Goal: Transaction & Acquisition: Book appointment/travel/reservation

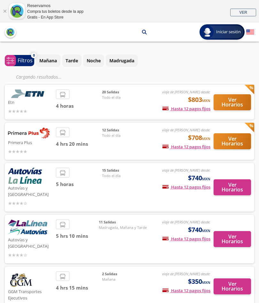
click at [150, 99] on div "viaje de [PERSON_NAME] desde: $803 MXN Hasta 12 pagos fijos Pagos fijos en comp…" at bounding box center [180, 101] width 60 height 25
click at [237, 101] on button "Ver Horarios" at bounding box center [231, 102] width 37 height 16
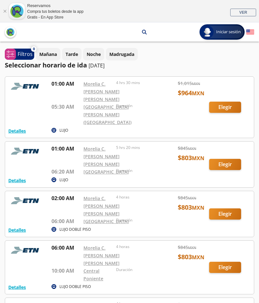
click at [229, 113] on div at bounding box center [129, 107] width 248 height 61
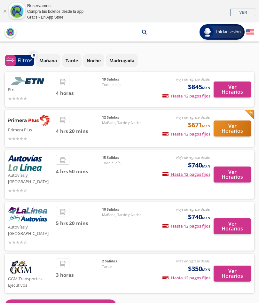
click at [241, 92] on button "Ver Horarios" at bounding box center [231, 89] width 37 height 16
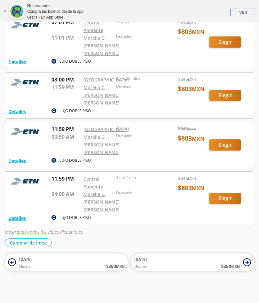
scroll to position [920, 0]
click at [224, 118] on div at bounding box center [129, 95] width 248 height 46
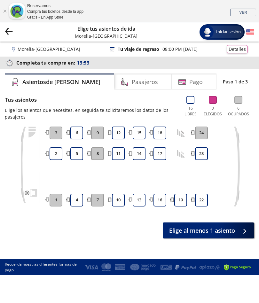
click at [58, 154] on button "2" at bounding box center [55, 153] width 13 height 13
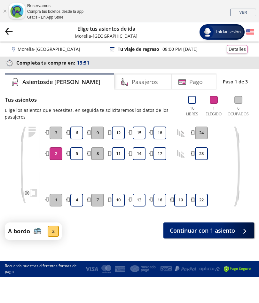
click at [241, 231] on div at bounding box center [243, 230] width 10 height 8
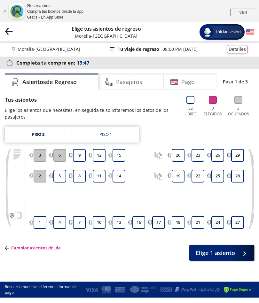
click at [123, 175] on button "14" at bounding box center [118, 175] width 13 height 13
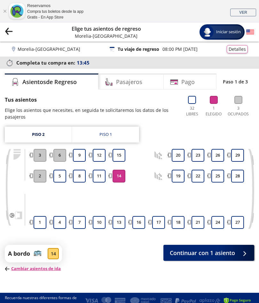
click at [234, 251] on span "Continuar con 1 asiento" at bounding box center [201, 252] width 65 height 9
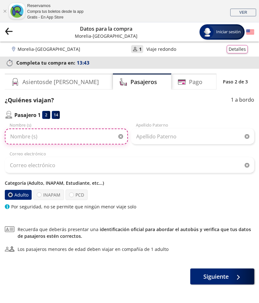
click at [112, 136] on input "Nombre (s)" at bounding box center [66, 136] width 123 height 16
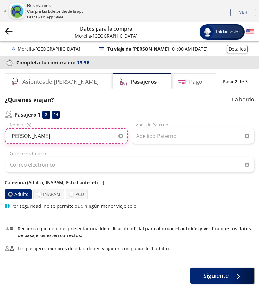
type input "[PERSON_NAME]"
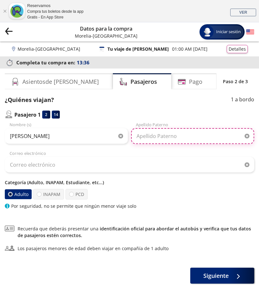
click at [185, 137] on input "Apellido Paterno" at bounding box center [192, 136] width 123 height 16
type input "[PERSON_NAME]"
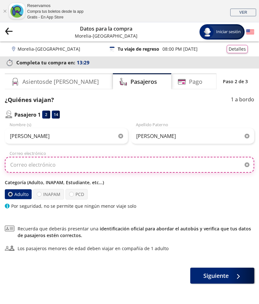
click at [177, 167] on input "Correo electrónico" at bounding box center [129, 165] width 249 height 16
type input "J"
type input "[EMAIL_ADDRESS][DOMAIN_NAME]"
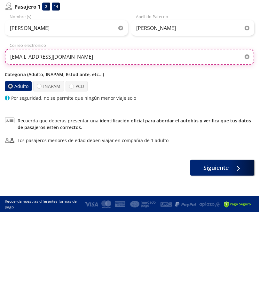
scroll to position [23, 0]
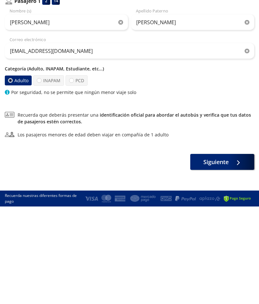
click at [228, 246] on button "Siguiente" at bounding box center [222, 254] width 64 height 16
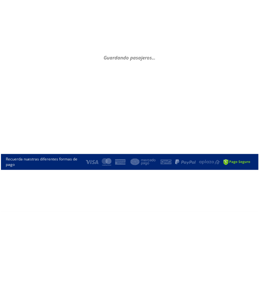
scroll to position [0, 0]
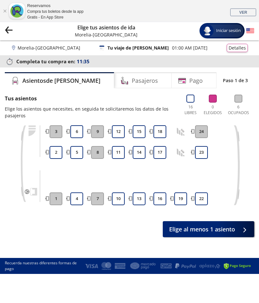
scroll to position [1, 0]
click at [53, 156] on button "2" at bounding box center [55, 152] width 13 height 13
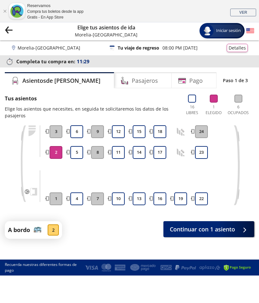
click at [242, 230] on div at bounding box center [243, 229] width 10 height 8
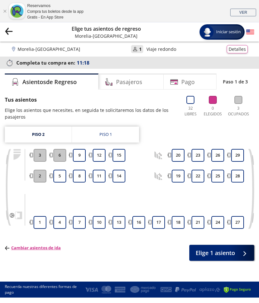
click at [182, 176] on button "19" at bounding box center [177, 175] width 13 height 13
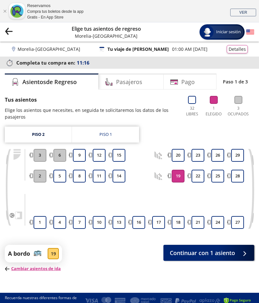
click at [237, 254] on button "Continuar con 1 asiento" at bounding box center [208, 252] width 91 height 16
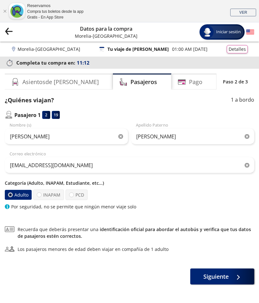
click at [238, 276] on div at bounding box center [236, 276] width 10 height 8
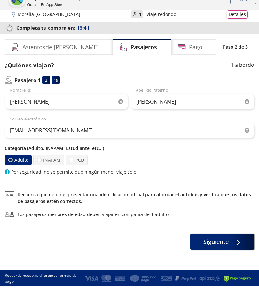
scroll to position [22, 0]
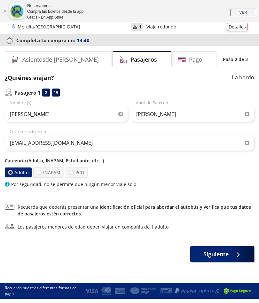
click at [202, 259] on button "Siguiente" at bounding box center [222, 254] width 64 height 16
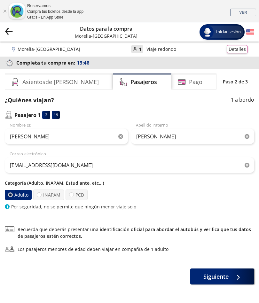
click at [189, 83] on h4 "Pago" at bounding box center [195, 82] width 13 height 9
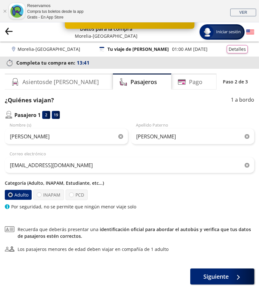
click at [1, 9] on div "Reservamos Compra tus boletos desde la app Gratis - En App Store VER" at bounding box center [129, 11] width 259 height 22
click at [4, 10] on link "Cerrar" at bounding box center [5, 11] width 4 height 4
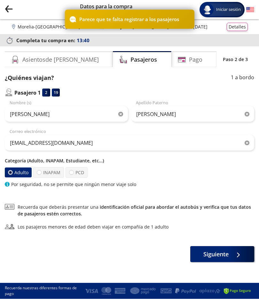
click at [5, 9] on icon "Group 9 Created with Sketch." at bounding box center [9, 9] width 8 height 8
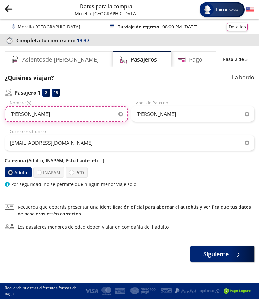
click at [40, 114] on input "[PERSON_NAME]" at bounding box center [66, 114] width 123 height 16
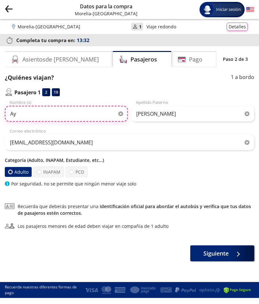
type input "A"
type input "[PERSON_NAME]"
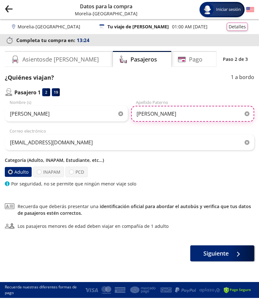
click at [187, 117] on input "[PERSON_NAME]" at bounding box center [192, 114] width 123 height 16
type input "I"
type input "[PERSON_NAME]"
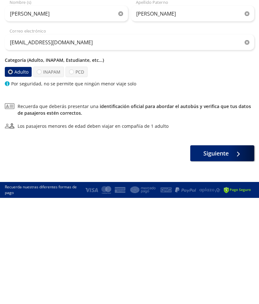
click at [236, 250] on div at bounding box center [236, 254] width 10 height 8
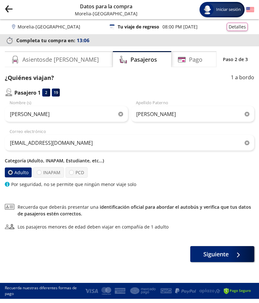
click at [243, 256] on span at bounding box center [240, 253] width 5 height 5
click at [17, 61] on icon at bounding box center [15, 60] width 8 height 8
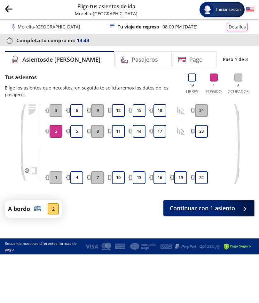
click at [236, 213] on button "Continuar con 1 asiento" at bounding box center [208, 208] width 91 height 16
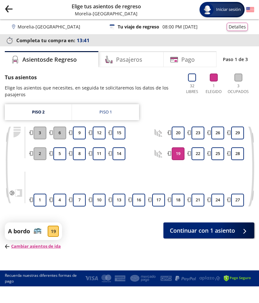
click at [230, 234] on span "Continuar con 1 asiento" at bounding box center [201, 230] width 65 height 9
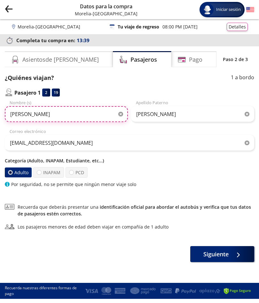
click at [118, 119] on input "[PERSON_NAME]" at bounding box center [66, 114] width 123 height 16
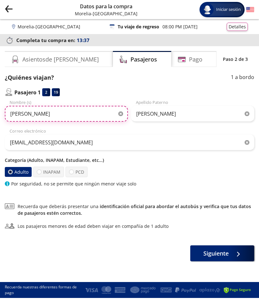
click at [123, 111] on input "[PERSON_NAME]" at bounding box center [66, 114] width 123 height 16
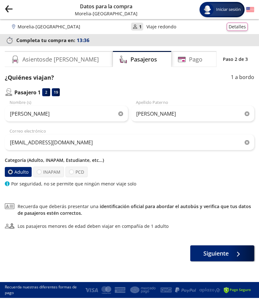
click at [122, 114] on icon "button" at bounding box center [120, 114] width 5 height 5
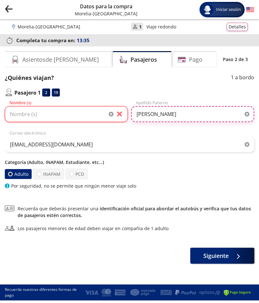
click at [249, 112] on input "[PERSON_NAME]" at bounding box center [192, 114] width 123 height 16
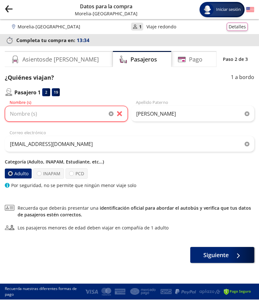
click at [249, 113] on icon "button" at bounding box center [246, 114] width 5 height 5
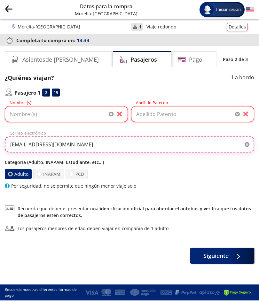
click at [247, 147] on input "[EMAIL_ADDRESS][DOMAIN_NAME]" at bounding box center [129, 144] width 249 height 16
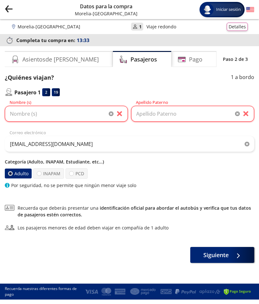
click at [245, 144] on icon "button" at bounding box center [246, 144] width 5 height 5
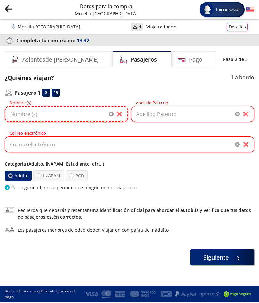
click at [97, 113] on input "Nombre (s)" at bounding box center [66, 114] width 123 height 16
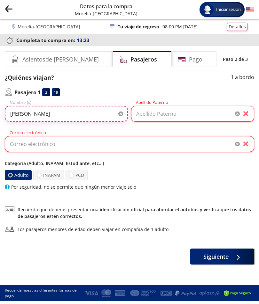
type input "[PERSON_NAME]"
click at [199, 119] on input "Apellido Paterno" at bounding box center [192, 114] width 123 height 16
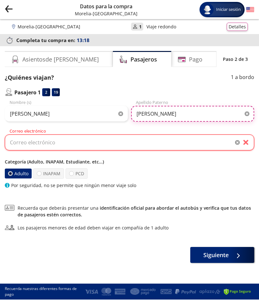
type input "[PERSON_NAME]"
click at [176, 141] on input "Correo electrónico" at bounding box center [129, 143] width 249 height 16
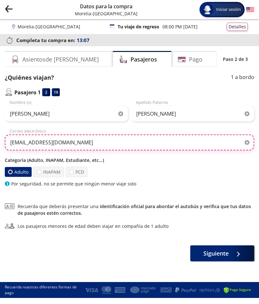
type input "[EMAIL_ADDRESS][DOMAIN_NAME]"
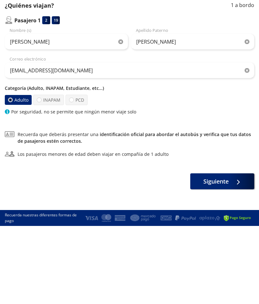
click at [227, 250] on span "Siguiente" at bounding box center [215, 254] width 25 height 9
